Goal: Transaction & Acquisition: Purchase product/service

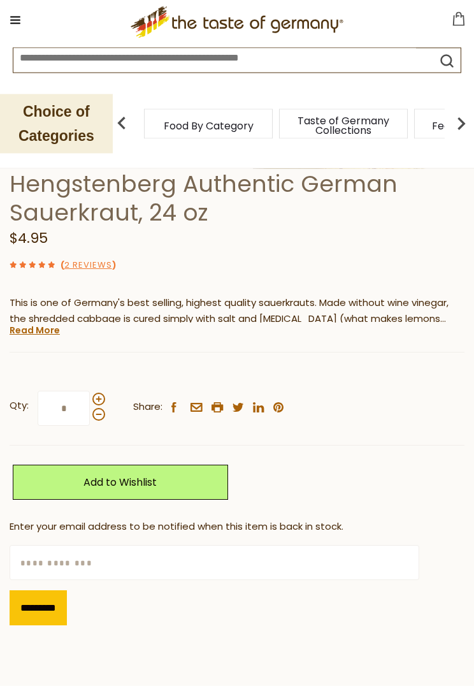
scroll to position [543, 0]
click at [48, 328] on link "Read More" at bounding box center [35, 330] width 50 height 13
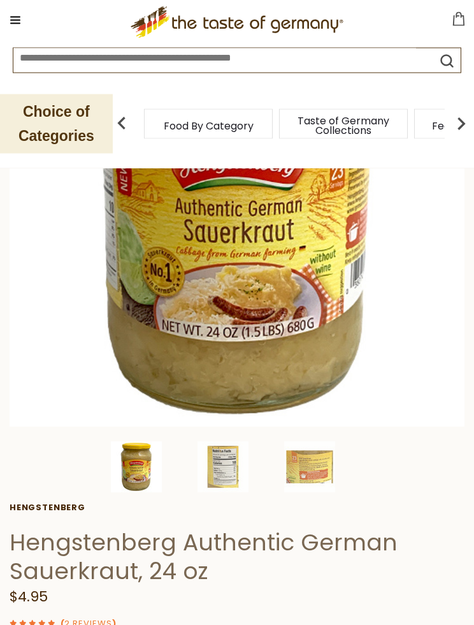
scroll to position [185, 0]
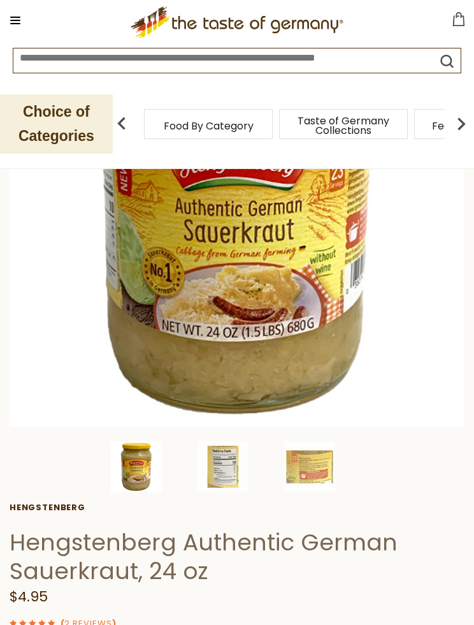
click at [214, 472] on img at bounding box center [223, 466] width 51 height 51
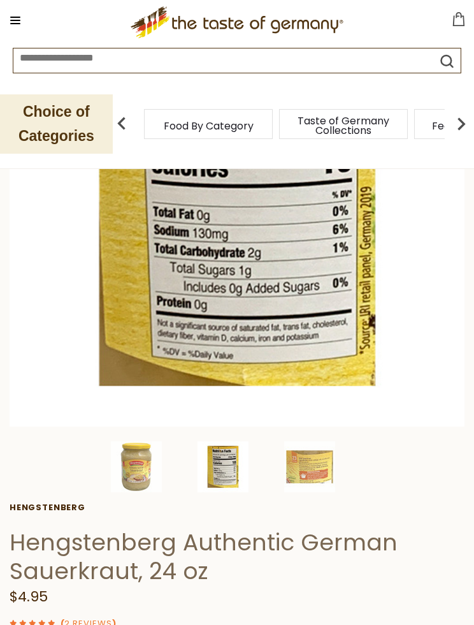
click at [231, 457] on img at bounding box center [223, 466] width 51 height 51
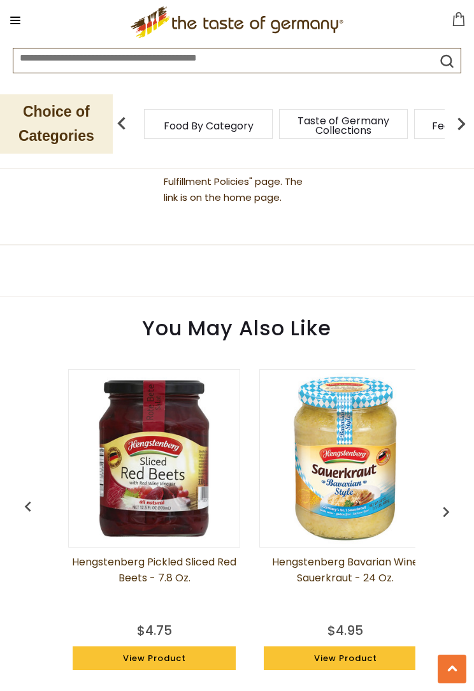
scroll to position [1368, 0]
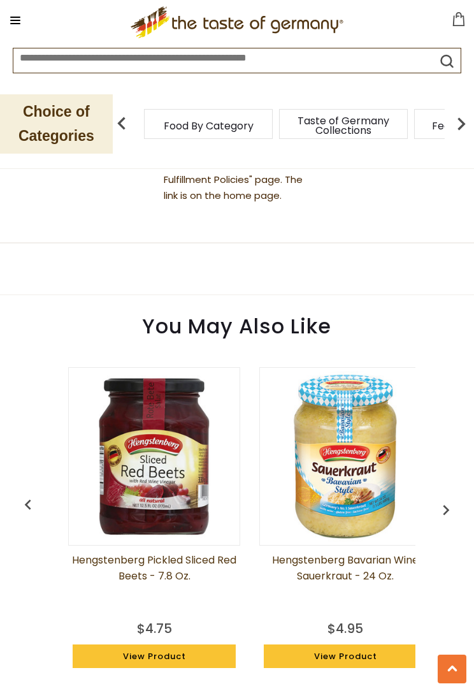
click at [438, 500] on img "button" at bounding box center [446, 510] width 20 height 20
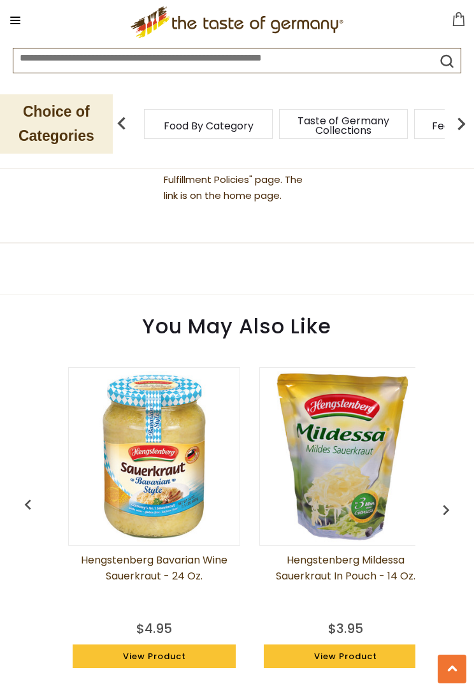
click at [441, 500] on img "button" at bounding box center [446, 510] width 20 height 20
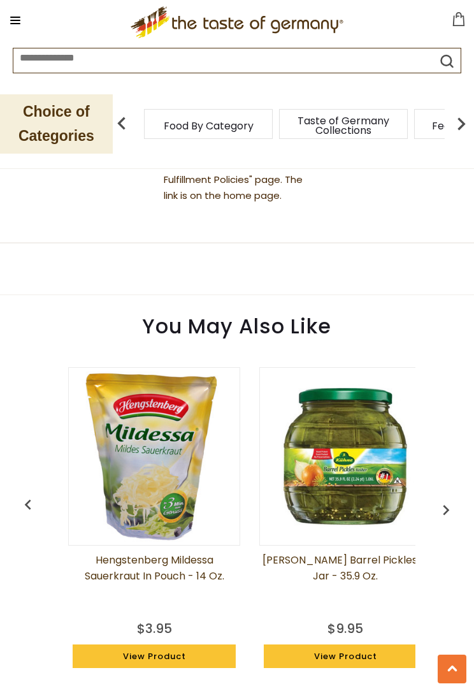
click at [438, 493] on button "button" at bounding box center [446, 507] width 28 height 28
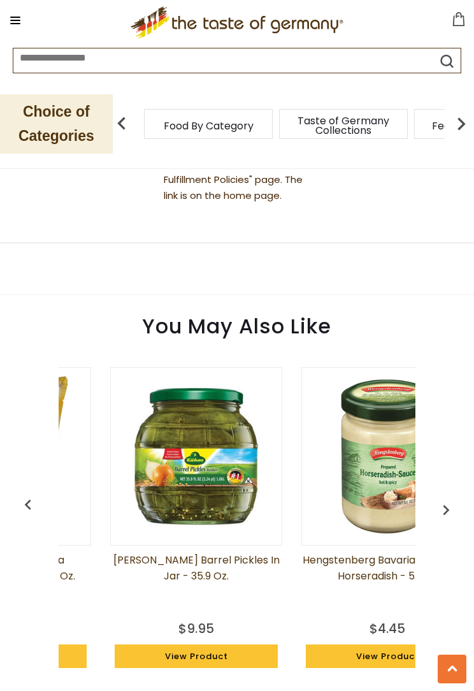
scroll to position [0, 574]
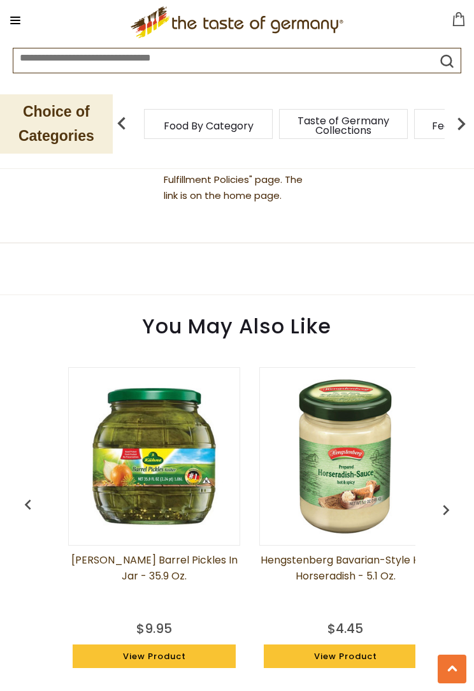
click at [435, 493] on button "button" at bounding box center [446, 507] width 28 height 28
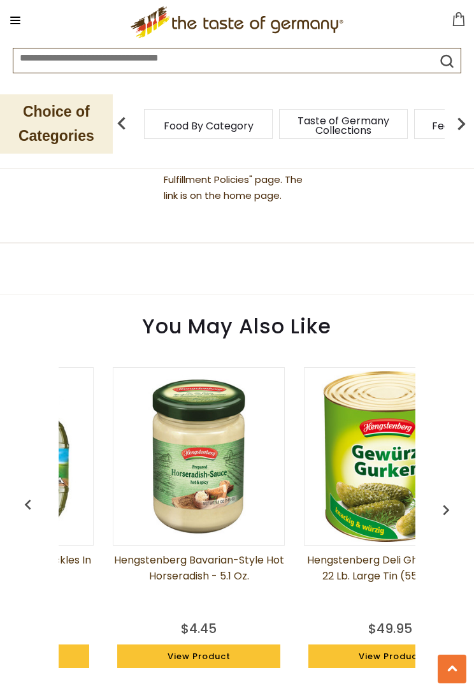
scroll to position [0, 765]
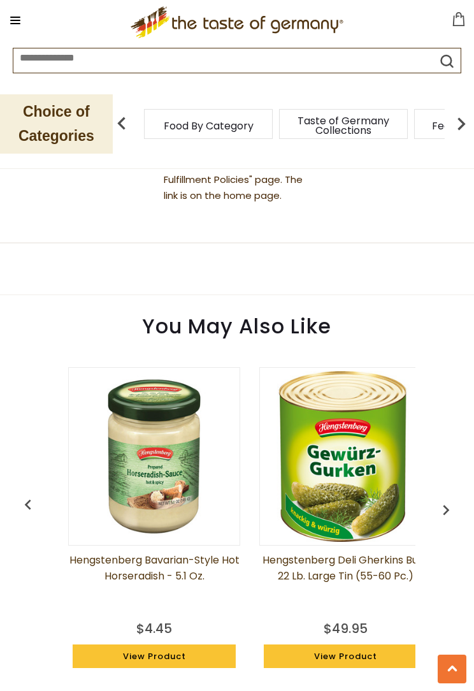
click at [438, 500] on img "button" at bounding box center [446, 510] width 20 height 20
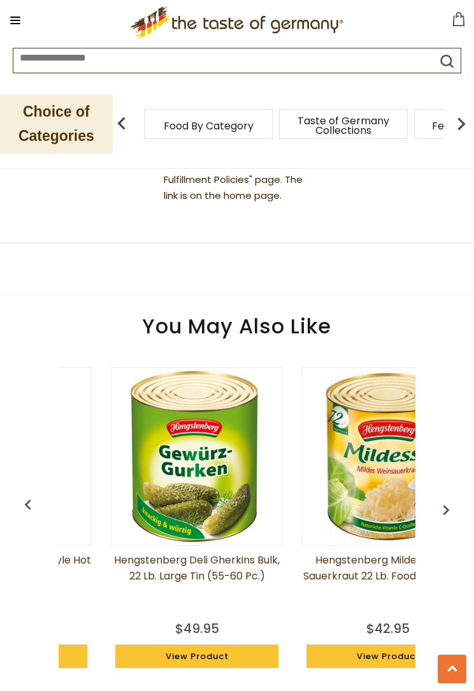
scroll to position [0, 956]
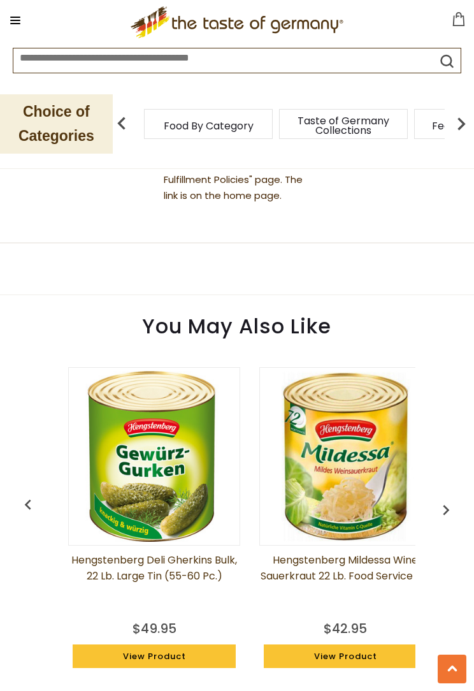
click at [442, 500] on img "button" at bounding box center [446, 510] width 20 height 20
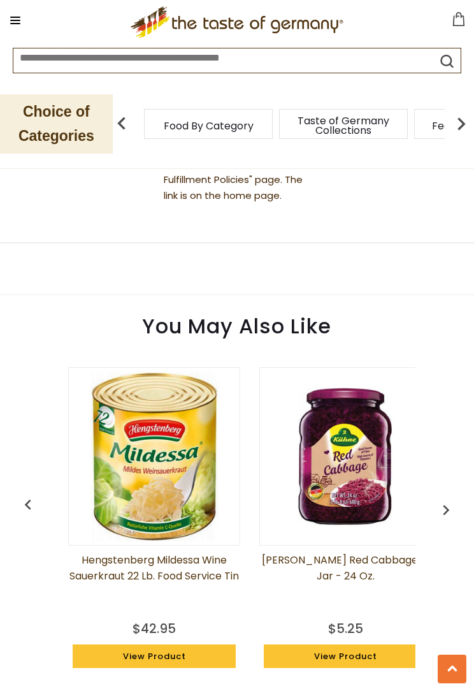
click at [438, 493] on button "button" at bounding box center [446, 507] width 28 height 28
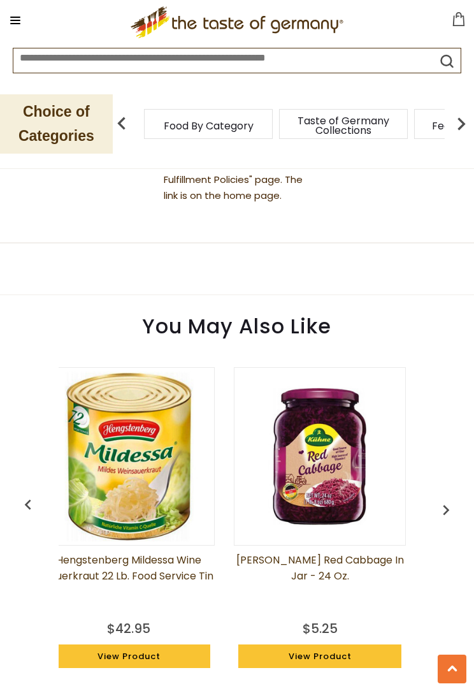
click at [31, 495] on img "button" at bounding box center [28, 505] width 20 height 20
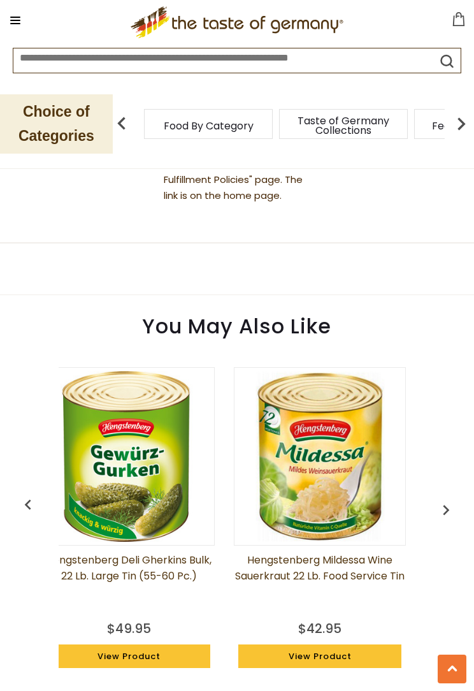
click at [33, 495] on img "button" at bounding box center [28, 505] width 20 height 20
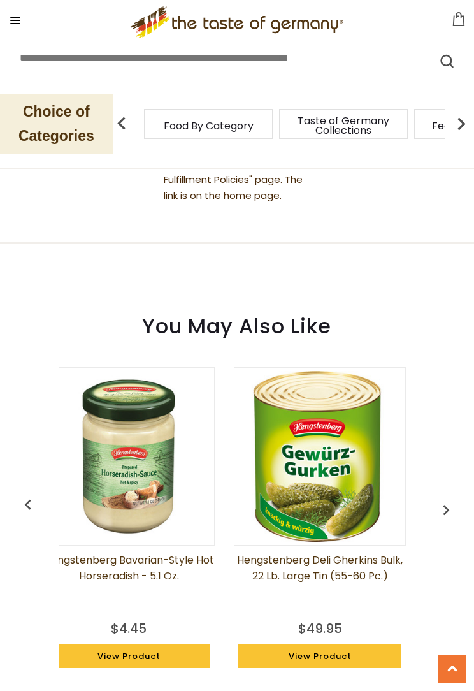
click at [35, 495] on img "button" at bounding box center [28, 505] width 20 height 20
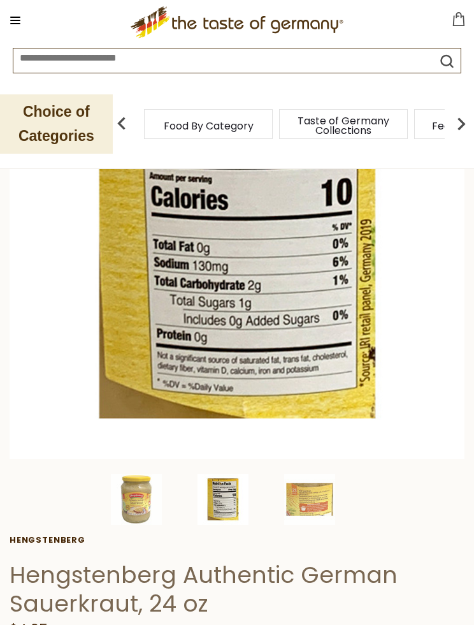
scroll to position [0, 0]
